Goal: Task Accomplishment & Management: Use online tool/utility

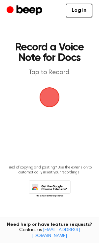
click at [54, 98] on span "button" at bounding box center [49, 97] width 18 height 18
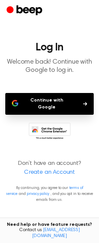
click at [69, 102] on button "Continue with Google" at bounding box center [49, 104] width 88 height 22
click at [42, 103] on button "Continue with Google" at bounding box center [49, 104] width 88 height 22
click at [47, 102] on button "Continue with Google" at bounding box center [49, 104] width 88 height 22
click at [64, 100] on button "Continue with Google" at bounding box center [49, 104] width 88 height 22
click at [41, 102] on button "Continue with Google" at bounding box center [49, 104] width 88 height 22
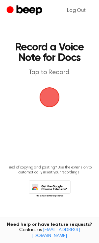
click at [50, 101] on span "button" at bounding box center [49, 97] width 18 height 18
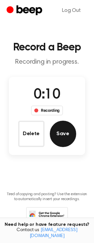
click at [61, 134] on button "Save" at bounding box center [63, 134] width 26 height 26
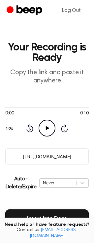
click at [46, 127] on icon at bounding box center [48, 128] width 4 height 4
click at [50, 129] on icon "Pause Audio" at bounding box center [47, 128] width 17 height 17
click at [51, 155] on input "https://beep.audio/8l4WDIQ" at bounding box center [46, 156] width 83 height 16
click at [46, 128] on icon at bounding box center [48, 128] width 4 height 4
drag, startPoint x: 74, startPoint y: 109, endPoint x: 21, endPoint y: 114, distance: 53.0
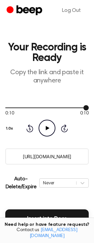
click at [15, 108] on div at bounding box center [46, 107] width 83 height 5
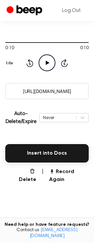
scroll to position [66, 0]
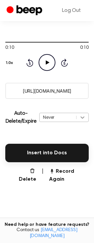
click at [85, 120] on icon at bounding box center [82, 117] width 7 height 7
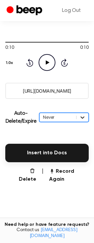
click at [84, 119] on icon at bounding box center [82, 117] width 7 height 7
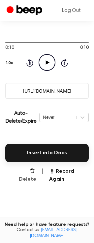
click at [30, 169] on button "Delete" at bounding box center [24, 175] width 23 height 16
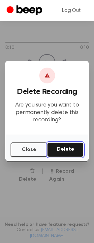
click at [63, 150] on button "Delete" at bounding box center [65, 149] width 36 height 15
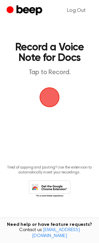
click at [53, 98] on span "button" at bounding box center [49, 97] width 35 height 35
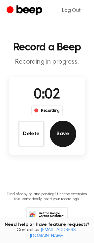
click at [58, 131] on button "Save" at bounding box center [63, 134] width 26 height 26
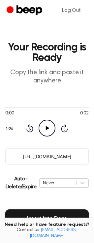
click at [47, 128] on icon at bounding box center [48, 128] width 4 height 4
